Goal: Transaction & Acquisition: Download file/media

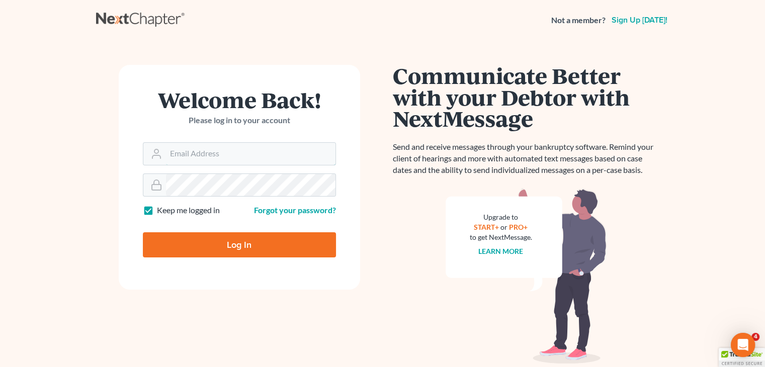
type input "david@Dlawbk.com"
click at [239, 237] on input "Log In" at bounding box center [239, 244] width 193 height 25
type input "Thinking..."
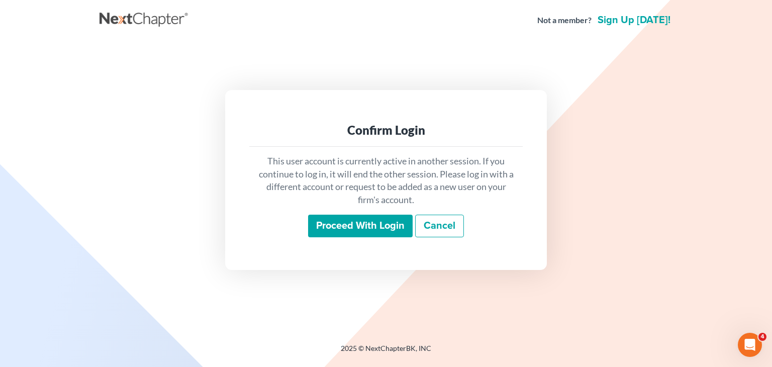
click at [332, 224] on input "Proceed with login" at bounding box center [360, 226] width 105 height 23
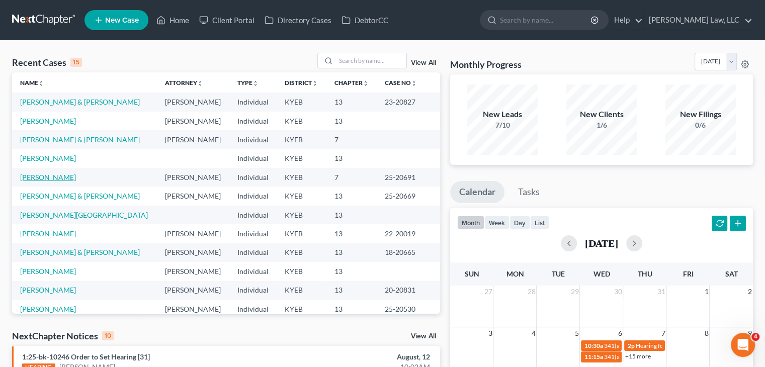
click at [43, 181] on link "Krieg, Stephanie" at bounding box center [48, 177] width 56 height 9
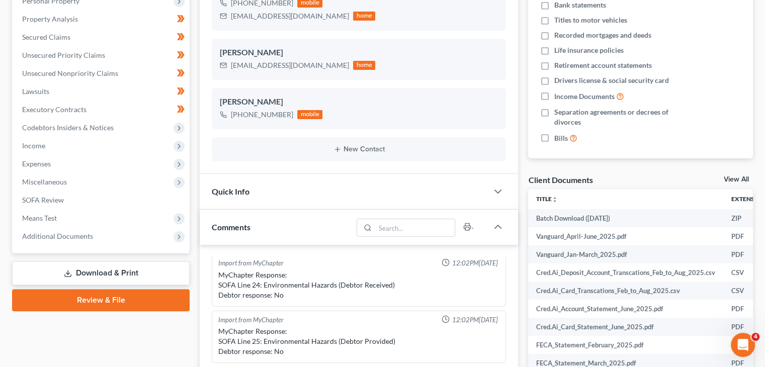
scroll to position [205, 0]
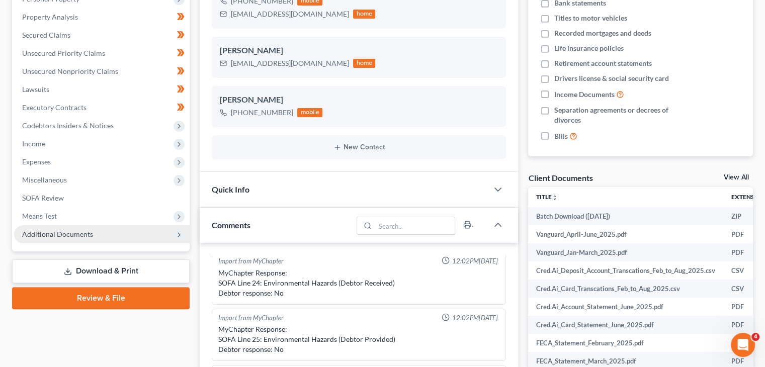
click at [154, 237] on span "Additional Documents" at bounding box center [101, 234] width 175 height 18
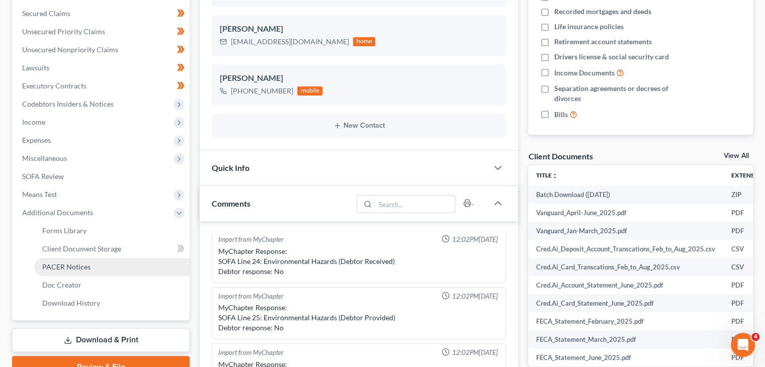
click at [85, 267] on span "PACER Notices" at bounding box center [66, 266] width 48 height 9
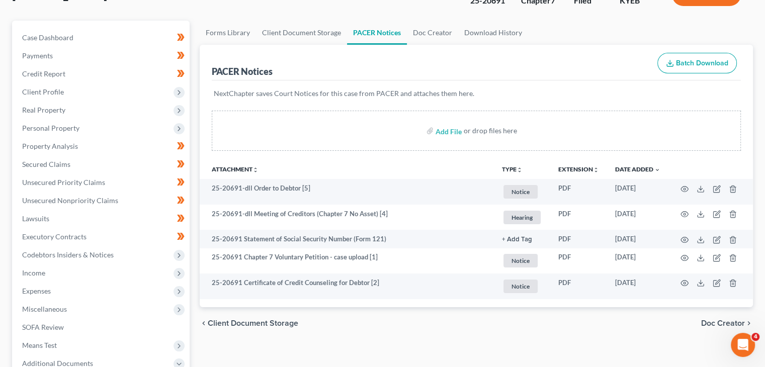
scroll to position [76, 0]
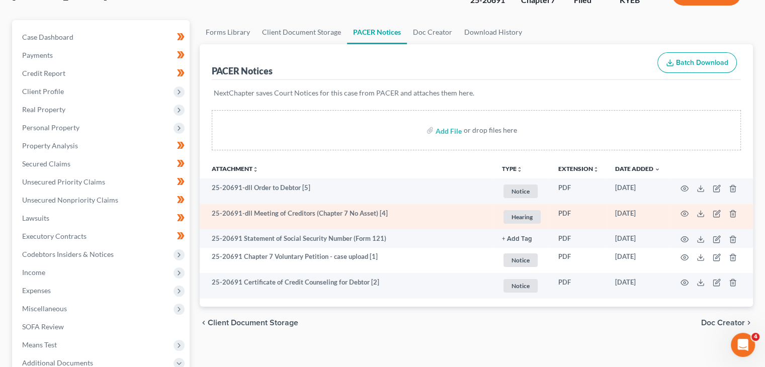
click at [678, 211] on td at bounding box center [710, 217] width 84 height 26
click at [681, 211] on icon "button" at bounding box center [684, 214] width 8 height 8
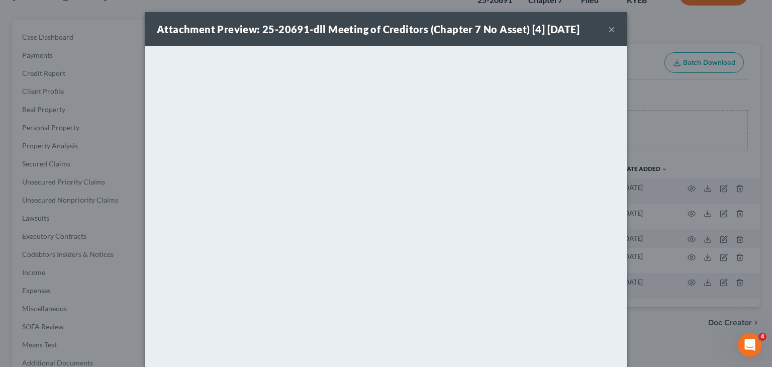
click at [502, 34] on strong "Attachment Preview: 25-20691-dll Meeting of Creditors (Chapter 7 No Asset) [4] …" at bounding box center [368, 29] width 423 height 12
click at [608, 31] on button "×" at bounding box center [611, 29] width 7 height 12
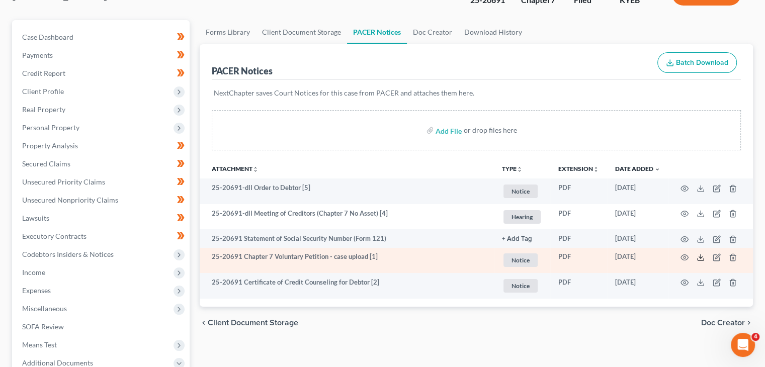
click at [701, 255] on icon at bounding box center [700, 257] width 8 height 8
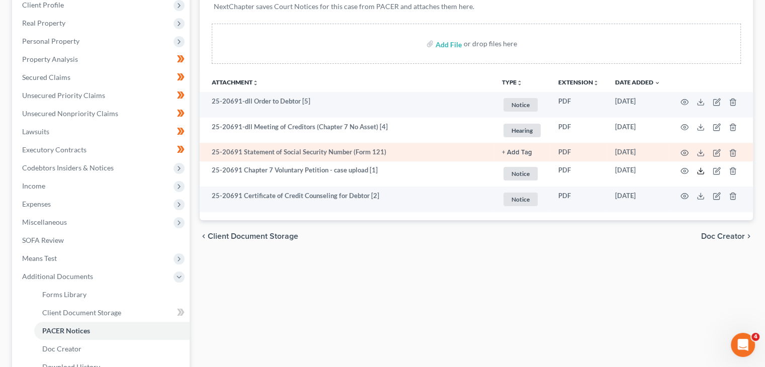
scroll to position [0, 0]
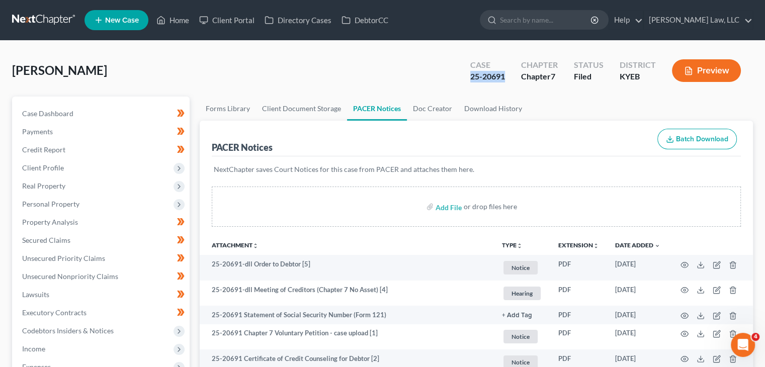
drag, startPoint x: 512, startPoint y: 79, endPoint x: 470, endPoint y: 81, distance: 41.7
click at [470, 81] on div "Case 25-20691" at bounding box center [487, 72] width 51 height 30
copy div "25-20691"
